Goal: Task Accomplishment & Management: Complete application form

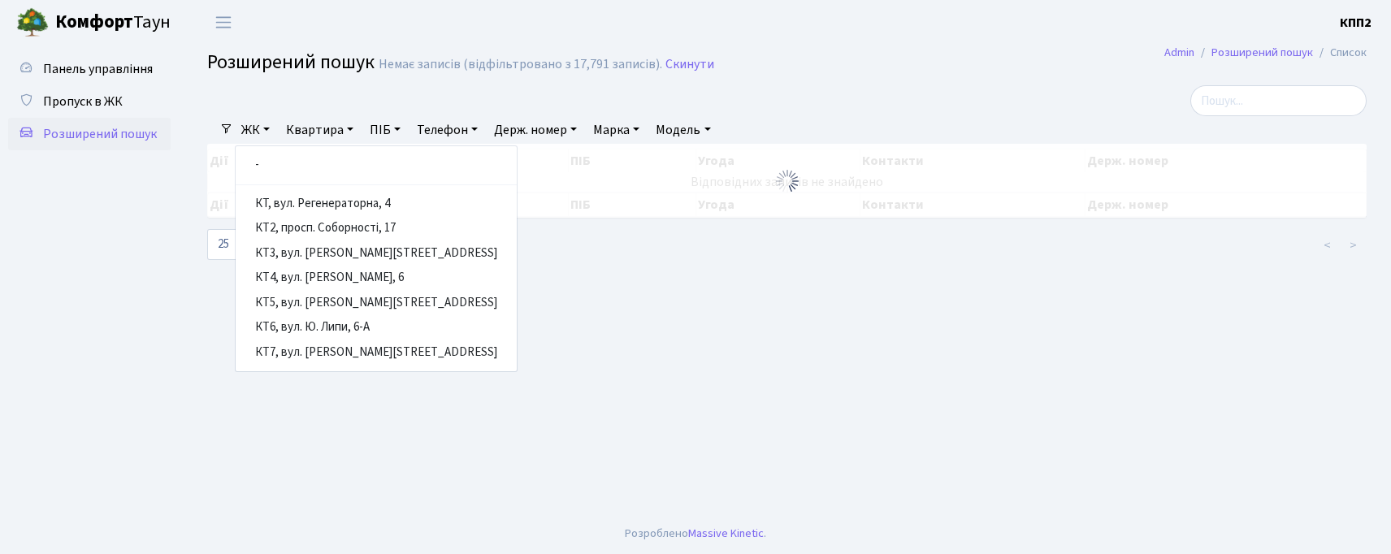
select select "25"
click at [72, 95] on span "Пропуск в ЖК" at bounding box center [83, 102] width 80 height 18
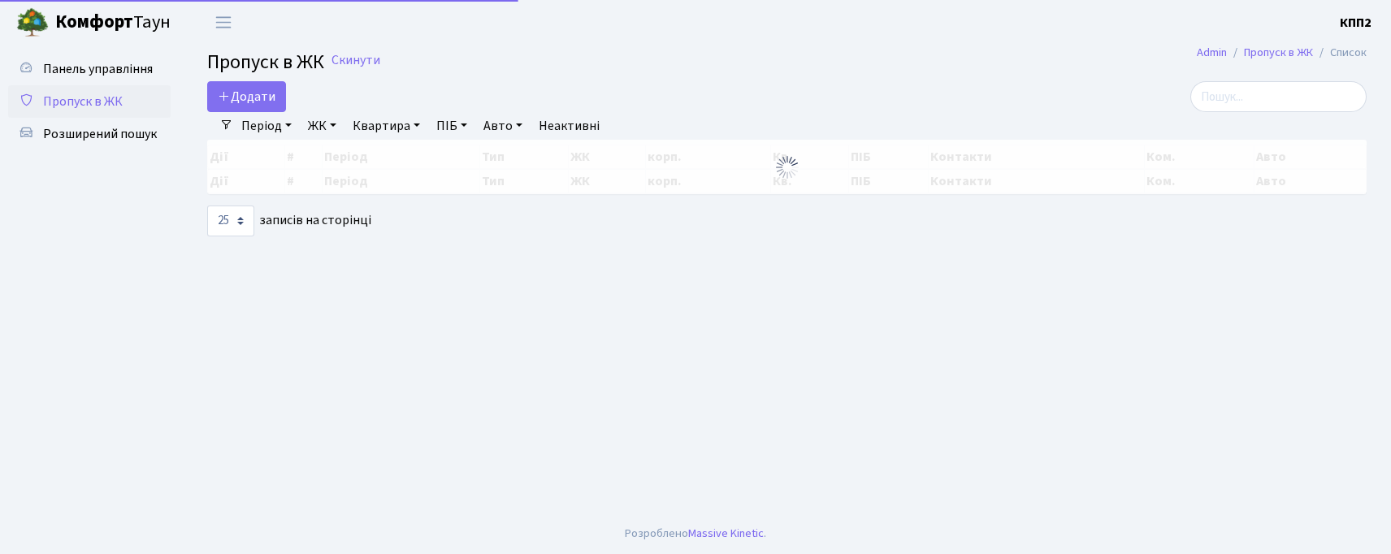
select select "25"
click at [251, 76] on span "Пропуск в ЖК" at bounding box center [265, 62] width 117 height 28
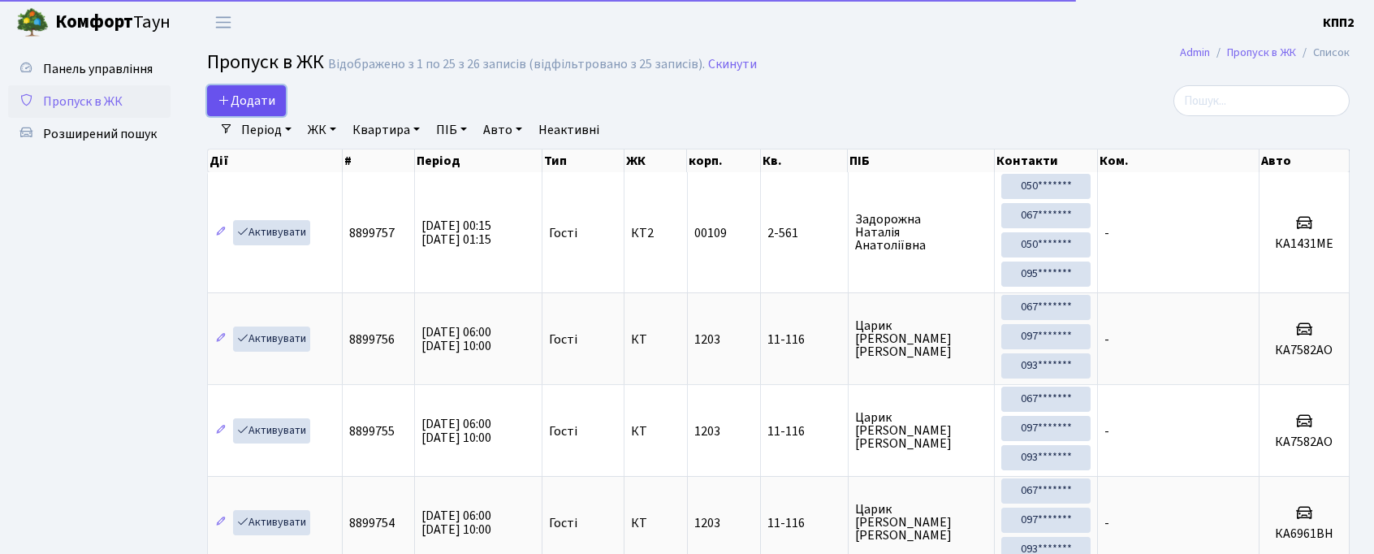
click at [245, 98] on span "Додати" at bounding box center [247, 101] width 58 height 18
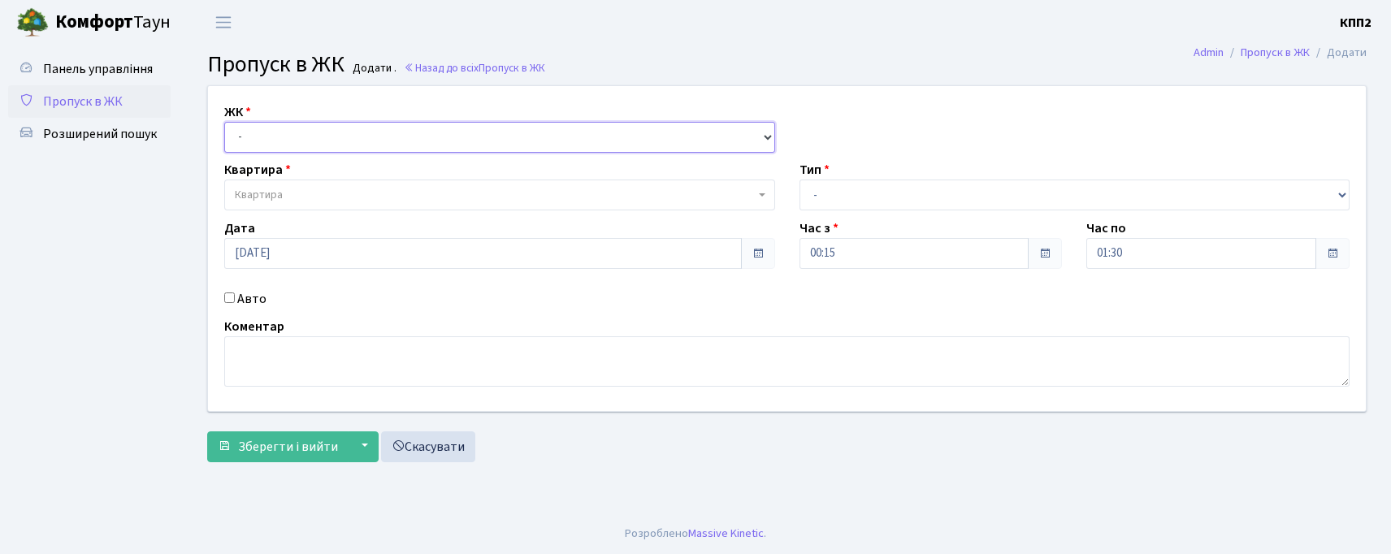
click at [271, 132] on select "- КТ, вул. Регенераторна, 4 КТ2, просп. Соборності, 17 КТ3, вул. Березнева, 16 …" at bounding box center [499, 137] width 551 height 31
select select "302"
click at [224, 122] on select "- КТ, вул. Регенераторна, 4 КТ2, просп. Соборності, 17 КТ3, вул. Березнева, 16 …" at bounding box center [499, 137] width 551 height 31
select select
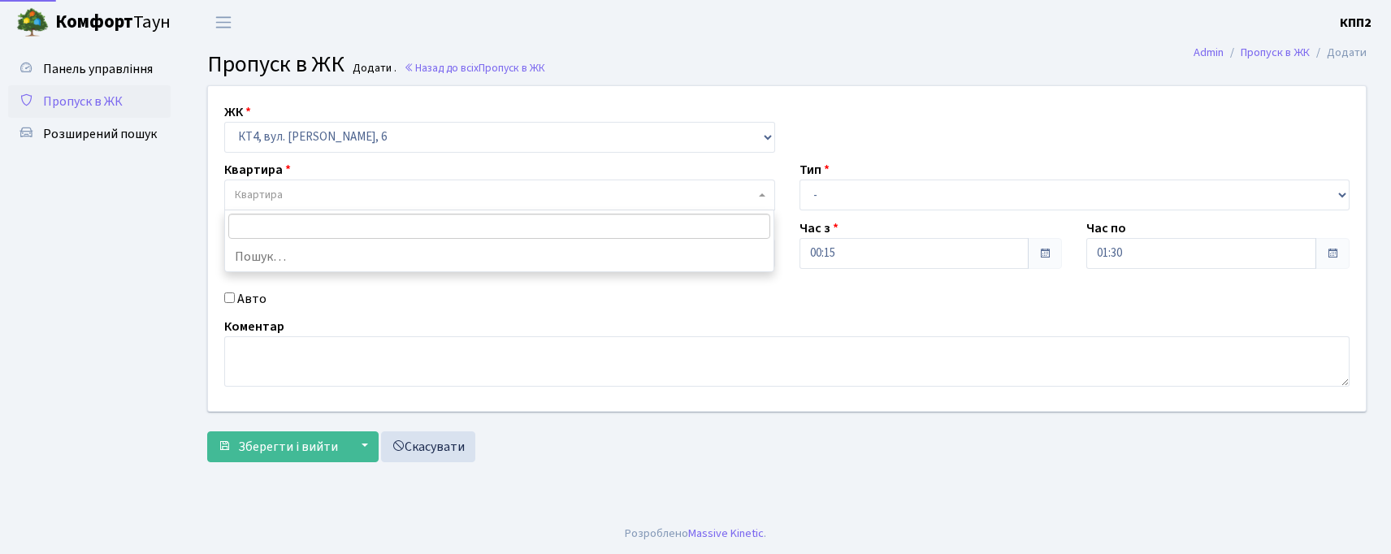
click at [280, 192] on span "Квартира" at bounding box center [259, 195] width 48 height 16
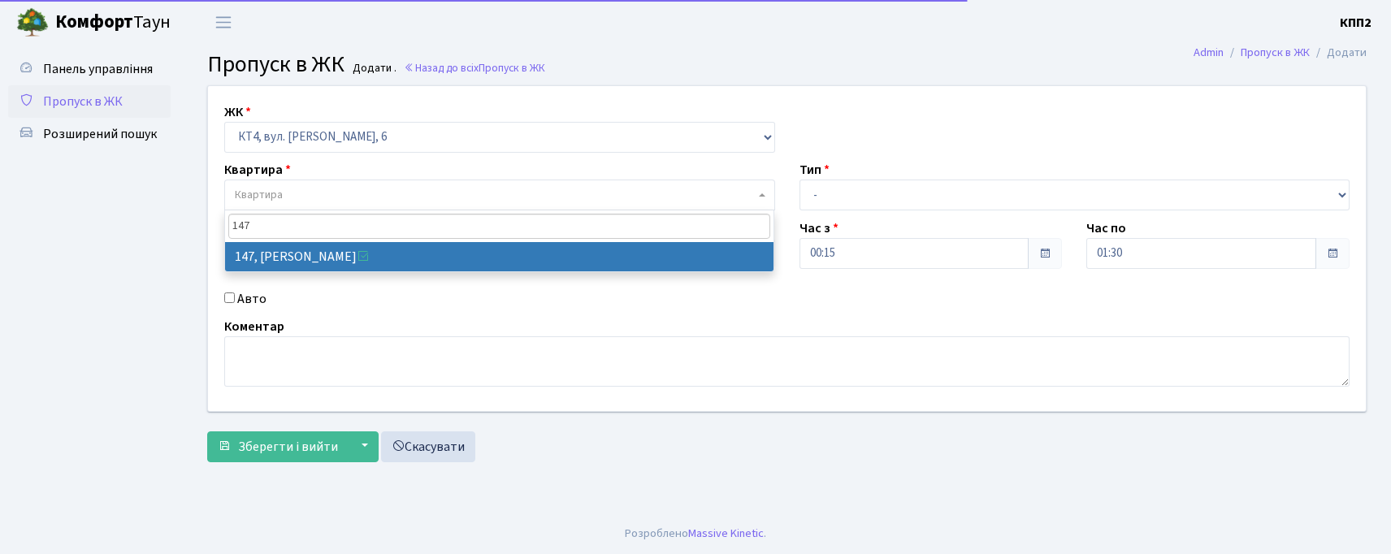
type input "147"
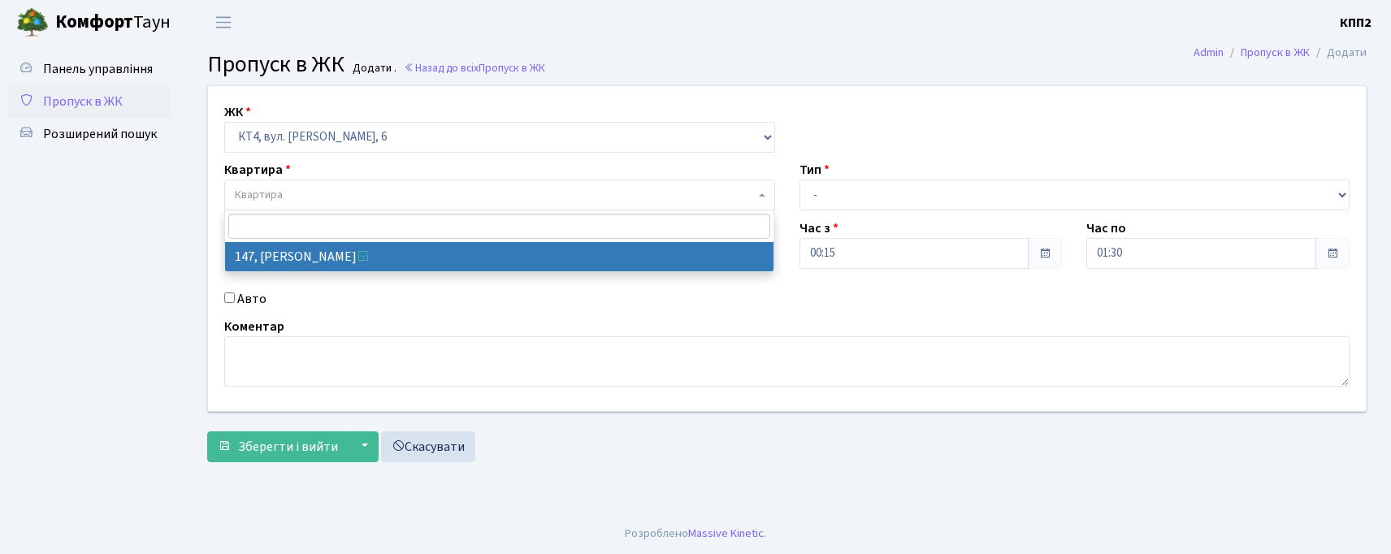
select select "16870"
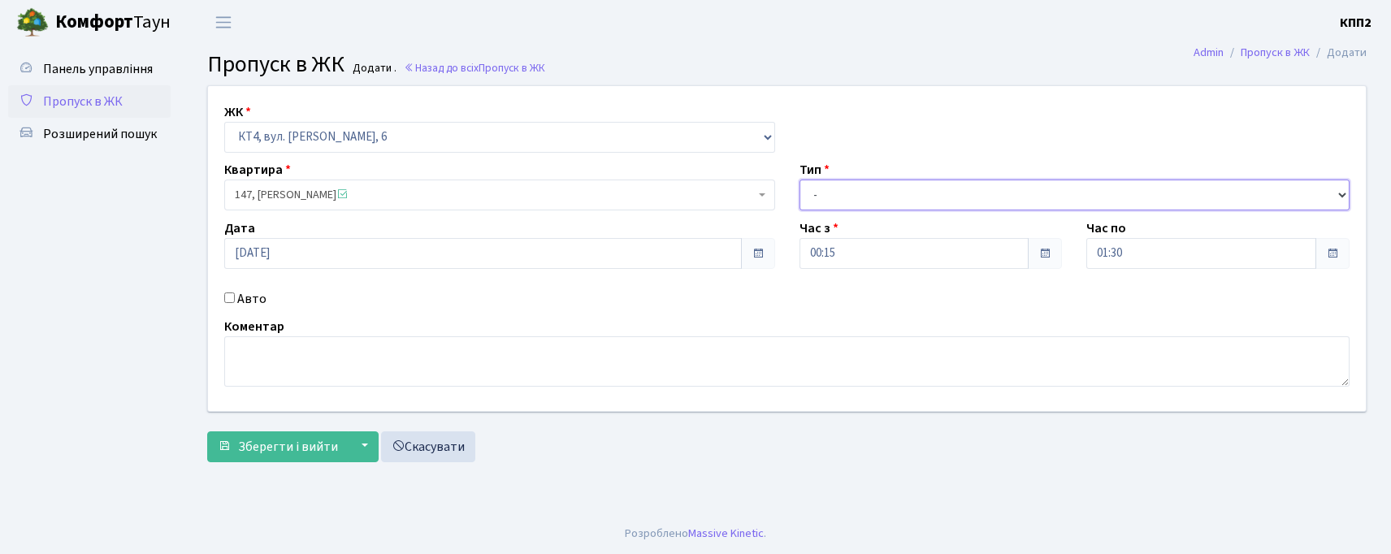
drag, startPoint x: 885, startPoint y: 188, endPoint x: 877, endPoint y: 196, distance: 10.9
click at [881, 192] on select "- Доставка Таксі Гості Сервіс" at bounding box center [1074, 195] width 551 height 31
select select "3"
click at [799, 180] on select "- Доставка Таксі Гості Сервіс" at bounding box center [1074, 195] width 551 height 31
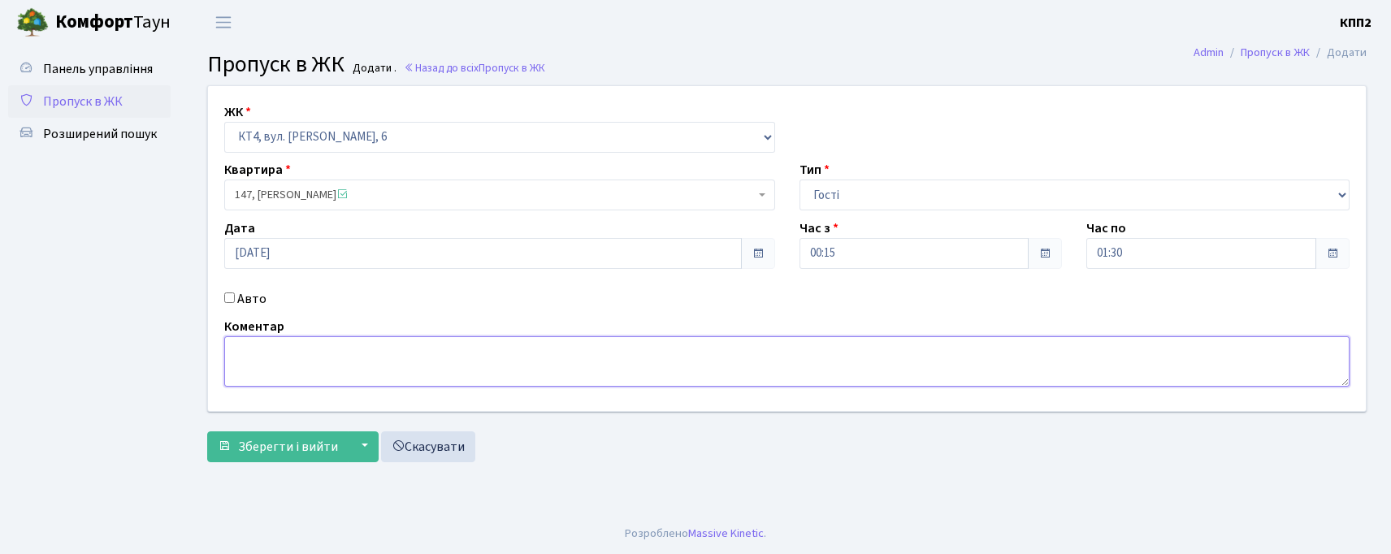
click at [270, 365] on textarea at bounding box center [786, 361] width 1125 height 50
type textarea "ВОЕННИЙ"
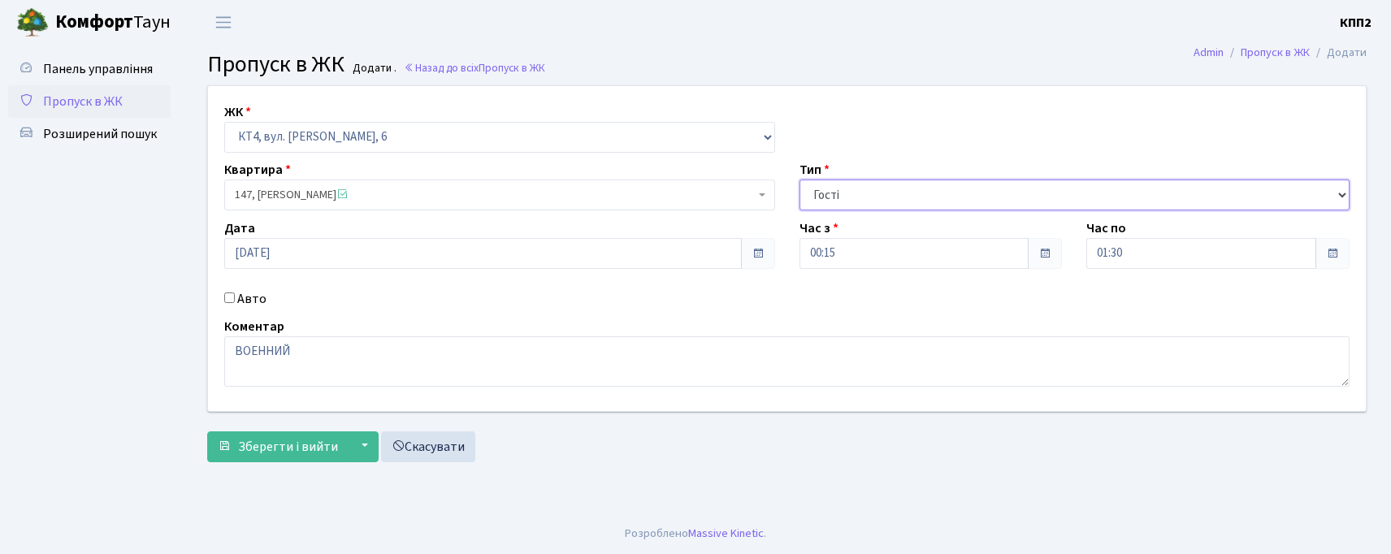
click at [875, 185] on select "- Доставка Таксі Гості Сервіс" at bounding box center [1074, 195] width 551 height 31
click at [799, 180] on select "- Доставка Таксі Гості Сервіс" at bounding box center [1074, 195] width 551 height 31
drag, startPoint x: 952, startPoint y: 180, endPoint x: 911, endPoint y: 210, distance: 50.5
click at [937, 196] on select "- Доставка Таксі Гості Сервіс" at bounding box center [1074, 195] width 551 height 31
select select "3"
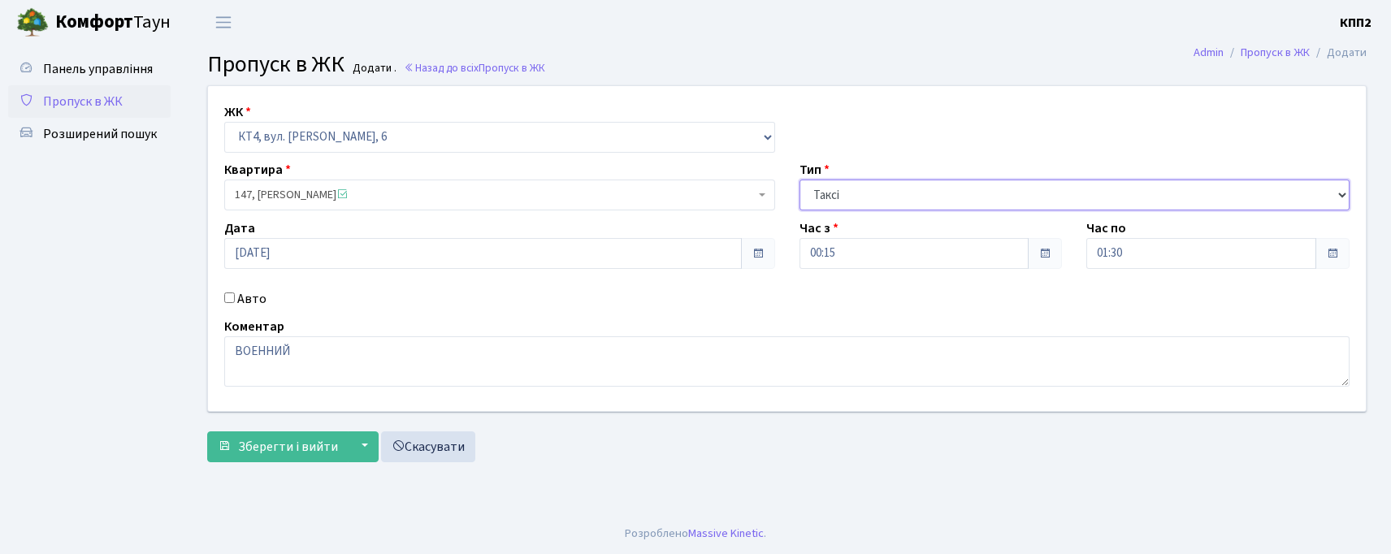
click at [799, 180] on select "- Доставка Таксі Гості Сервіс" at bounding box center [1074, 195] width 551 height 31
click at [236, 299] on div "Авто" at bounding box center [499, 298] width 575 height 19
click at [226, 303] on div "Авто" at bounding box center [499, 298] width 575 height 19
click at [225, 301] on input "Авто" at bounding box center [229, 297] width 11 height 11
checkbox input "true"
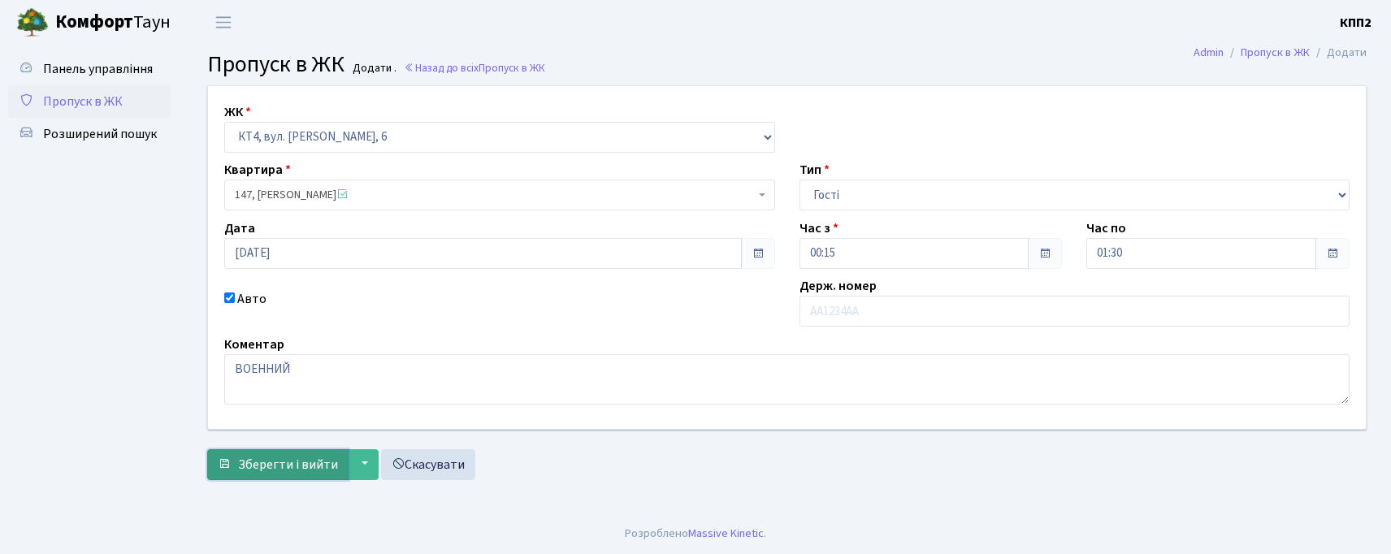
click at [283, 456] on span "Зберегти і вийти" at bounding box center [288, 465] width 100 height 18
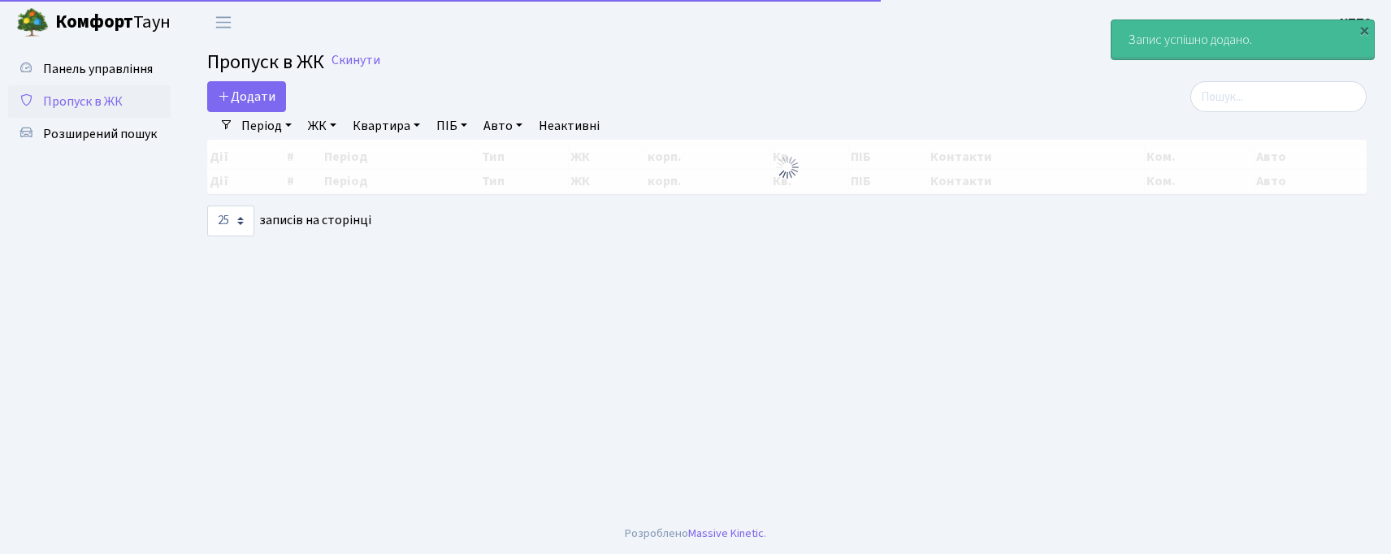
select select "25"
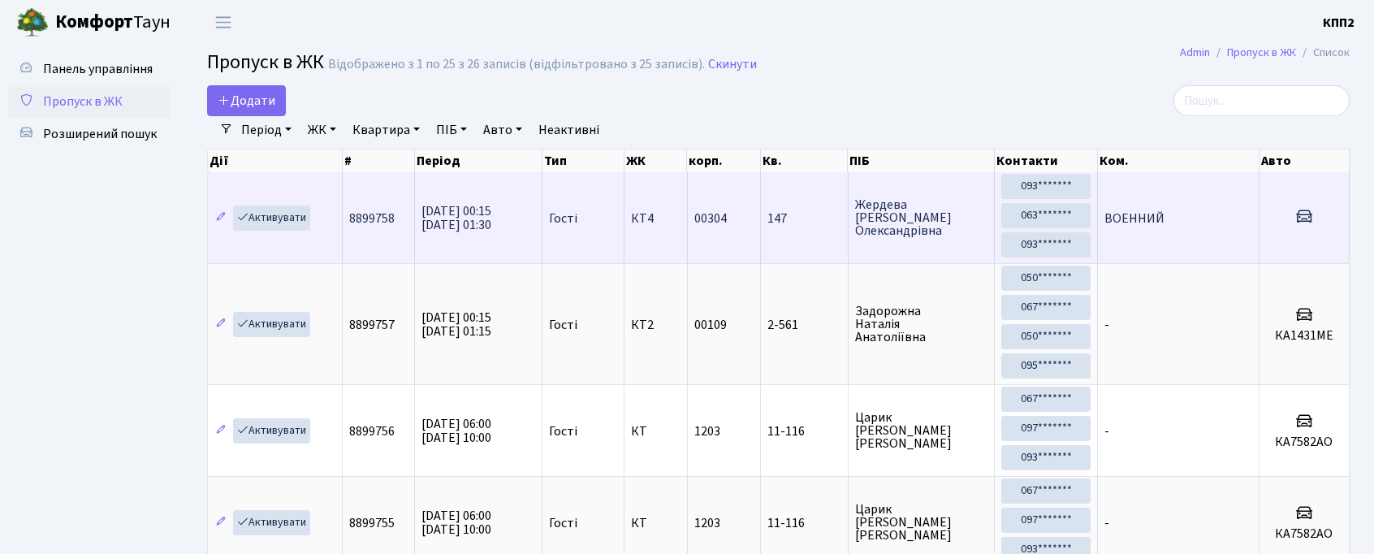
click at [647, 241] on td "КТ4" at bounding box center [656, 217] width 63 height 91
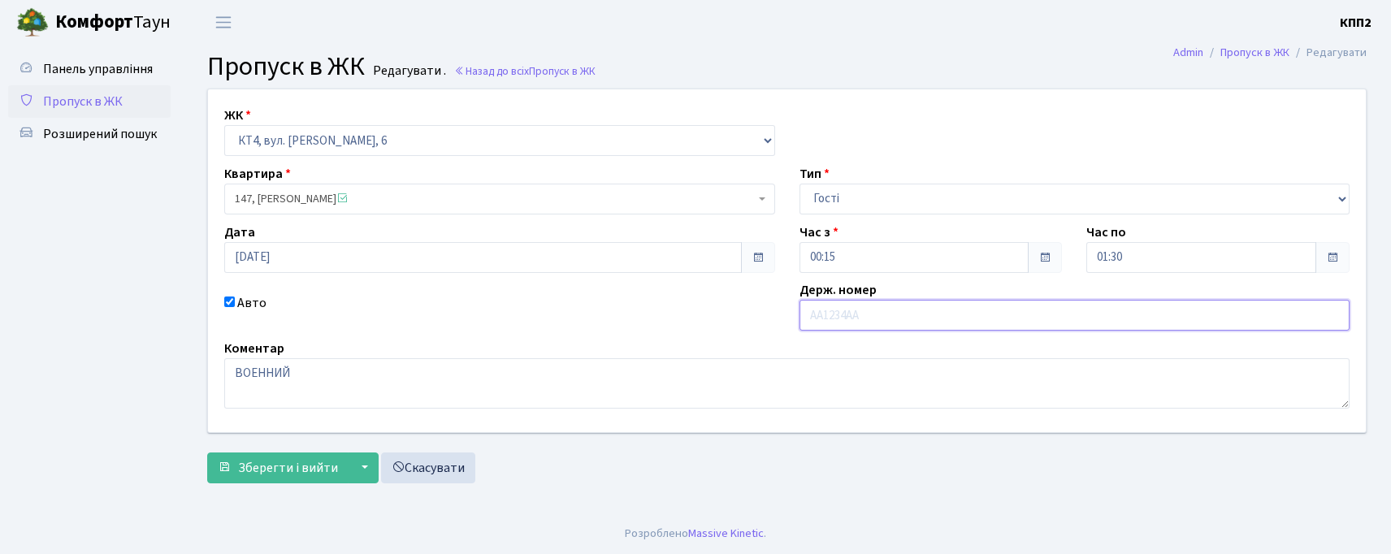
click at [843, 316] on input "text" at bounding box center [1074, 315] width 551 height 31
type input "9509"
click at [250, 473] on span "Зберегти і вийти" at bounding box center [288, 468] width 100 height 18
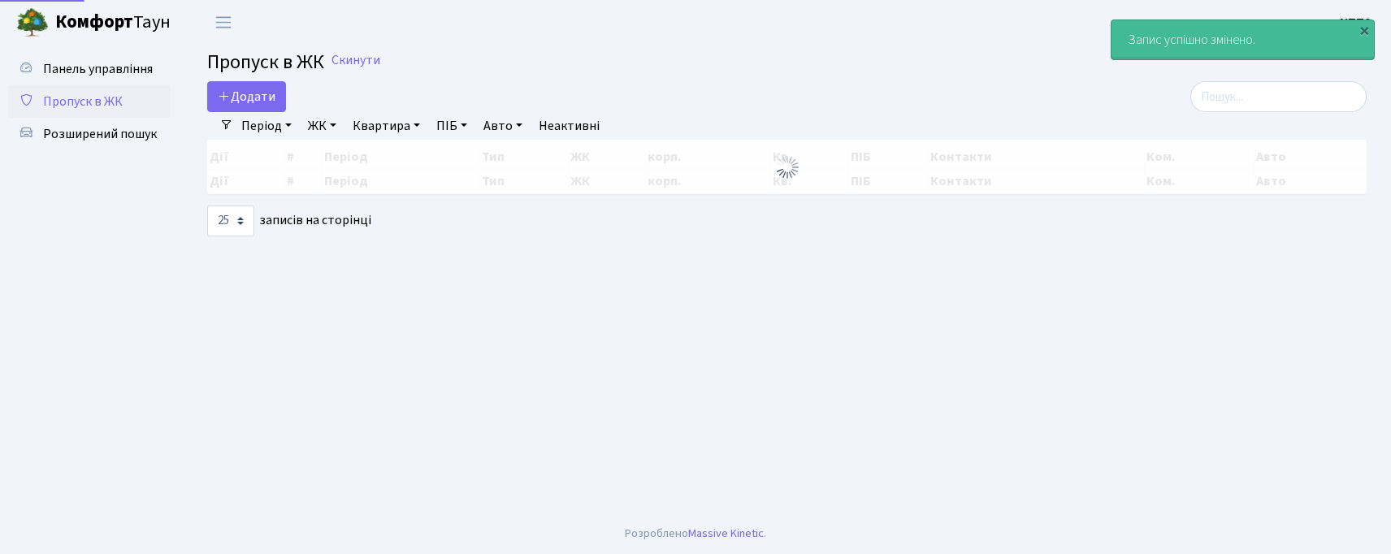
select select "25"
